Goal: Transaction & Acquisition: Subscribe to service/newsletter

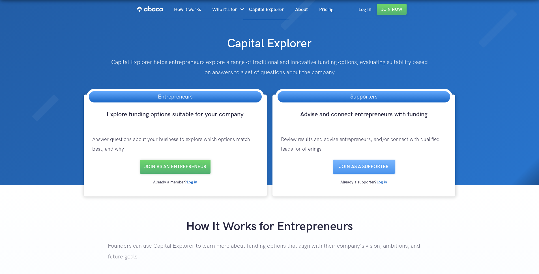
drag, startPoint x: 446, startPoint y: 187, endPoint x: 438, endPoint y: 199, distance: 15.1
drag, startPoint x: 438, startPoint y: 199, endPoint x: 439, endPoint y: 192, distance: 7.7
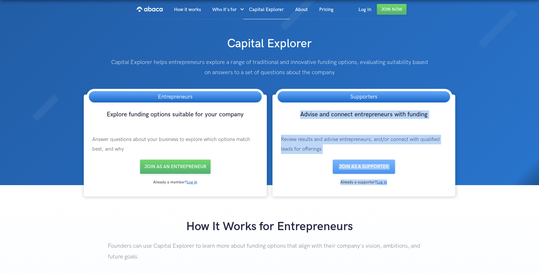
drag, startPoint x: 427, startPoint y: 125, endPoint x: 437, endPoint y: 195, distance: 70.9
click at [437, 194] on div "Supporters Advise and connect entrepreneurs with funding Review results and adv…" at bounding box center [363, 145] width 183 height 102
click at [437, 195] on div "Supporters Advise and connect entrepreneurs with funding Review results and adv…" at bounding box center [363, 145] width 183 height 102
drag, startPoint x: 434, startPoint y: 186, endPoint x: 439, endPoint y: 125, distance: 61.6
click at [439, 125] on div "Supporters Advise and connect entrepreneurs with funding Review results and adv…" at bounding box center [363, 145] width 183 height 102
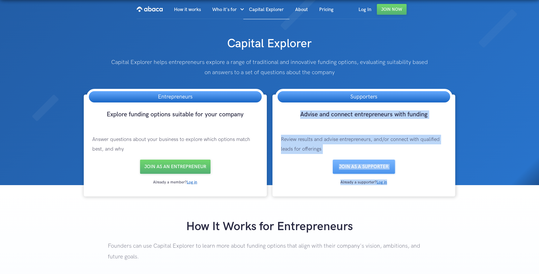
click at [439, 125] on h3 "Advise and connect entrepreneurs with funding" at bounding box center [363, 119] width 177 height 19
drag, startPoint x: 438, startPoint y: 128, endPoint x: 435, endPoint y: 192, distance: 64.8
click at [435, 192] on div "Supporters Advise and connect entrepreneurs with funding Review results and adv…" at bounding box center [363, 145] width 183 height 102
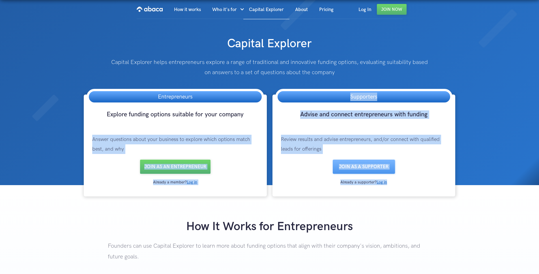
drag, startPoint x: 426, startPoint y: 185, endPoint x: 88, endPoint y: 130, distance: 342.1
click at [88, 130] on div "Entrepreneurs Explore funding options suitable for your company Answer question…" at bounding box center [269, 145] width 377 height 102
click at [88, 131] on p "Answer questions about your business to explore which options match best, and w…" at bounding box center [175, 144] width 177 height 31
drag, startPoint x: 93, startPoint y: 139, endPoint x: 424, endPoint y: 183, distance: 333.8
click at [424, 183] on div "Entrepreneurs Explore funding options suitable for your company Answer question…" at bounding box center [269, 145] width 377 height 102
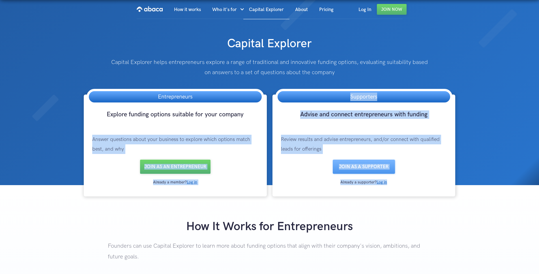
click at [424, 183] on div "Already a supporter? Log in" at bounding box center [363, 182] width 177 height 6
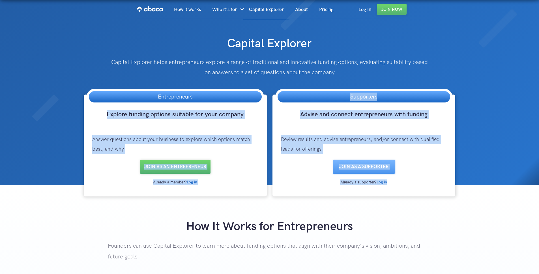
drag, startPoint x: 425, startPoint y: 184, endPoint x: 100, endPoint y: 110, distance: 332.7
click at [100, 110] on div "Entrepreneurs Explore funding options suitable for your company Answer question…" at bounding box center [269, 145] width 377 height 102
click at [100, 110] on h3 "Explore funding options suitable for your company" at bounding box center [175, 119] width 177 height 19
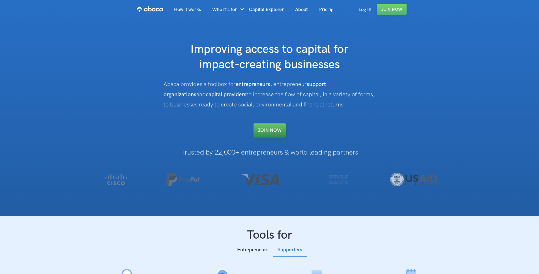
click at [265, 132] on link "Join NOW" at bounding box center [269, 130] width 32 height 14
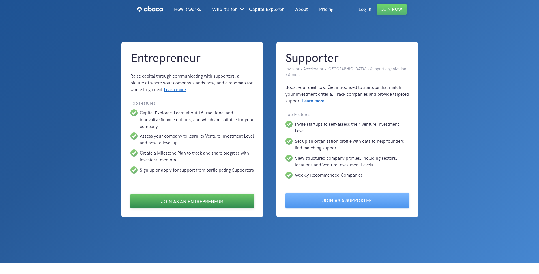
click at [149, 201] on link "Join as an Entrepreneur" at bounding box center [191, 201] width 123 height 14
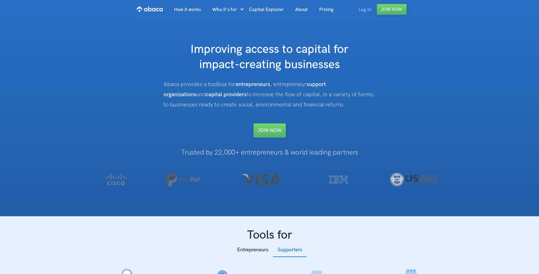
click at [358, 11] on link "Log In" at bounding box center [365, 9] width 24 height 19
